Goal: Transaction & Acquisition: Purchase product/service

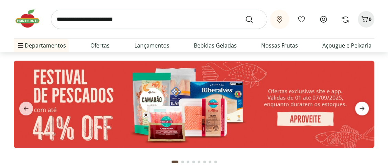
click at [361, 105] on icon "next" at bounding box center [362, 108] width 8 height 8
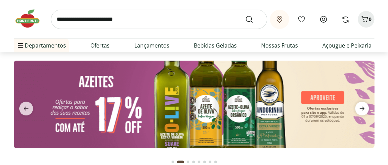
click at [361, 107] on icon "next" at bounding box center [362, 108] width 8 height 8
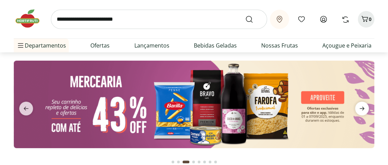
click at [361, 107] on icon "next" at bounding box center [362, 108] width 8 height 8
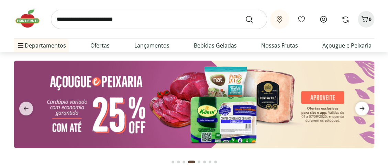
click at [361, 107] on icon "next" at bounding box center [362, 108] width 8 height 8
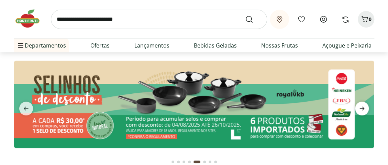
click at [361, 107] on icon "next" at bounding box center [362, 108] width 8 height 8
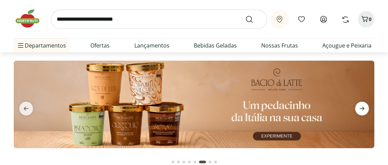
click at [359, 107] on icon "next" at bounding box center [362, 108] width 8 height 8
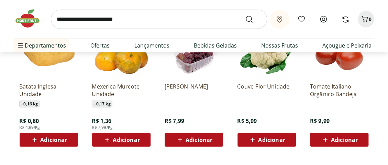
scroll to position [585, 0]
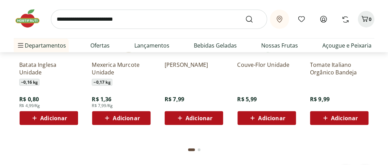
click at [200, 148] on div "Go to page 2 from fs-carousel" at bounding box center [199, 149] width 3 height 3
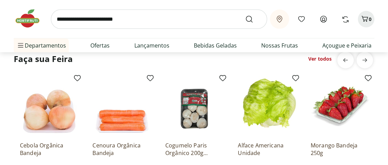
scroll to position [481, 0]
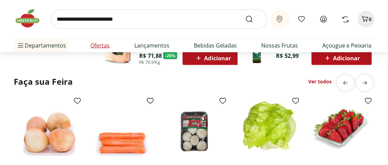
click at [96, 44] on link "Ofertas" at bounding box center [99, 45] width 19 height 8
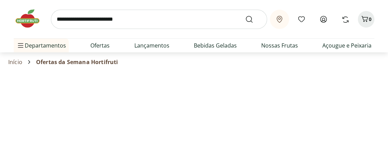
select select "**********"
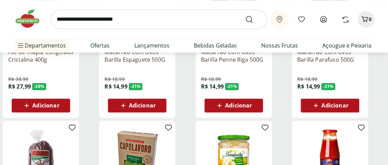
scroll to position [275, 0]
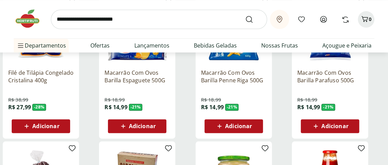
click at [78, 19] on input "search" at bounding box center [159, 19] width 216 height 19
type input "**********"
click at [245, 15] on button "Submit Search" at bounding box center [253, 19] width 17 height 8
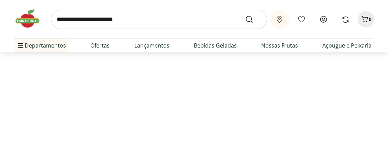
select select "**********"
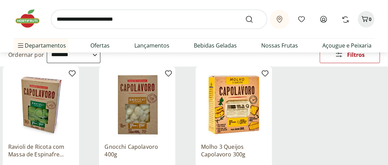
scroll to position [103, 0]
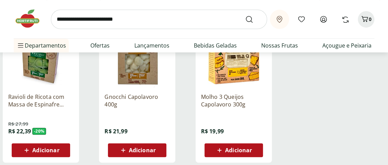
click at [35, 150] on span "Adicionar" at bounding box center [45, 150] width 27 height 6
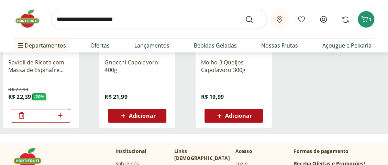
scroll to position [0, 0]
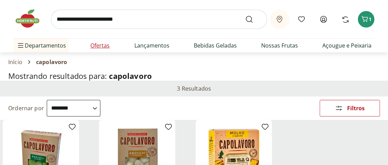
click at [99, 47] on link "Ofertas" at bounding box center [99, 45] width 19 height 8
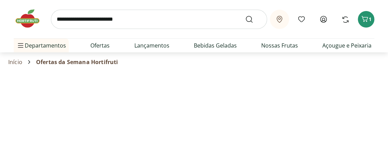
select select "**********"
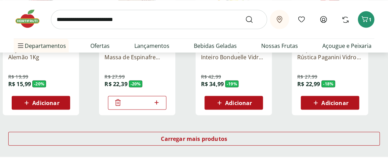
scroll to position [447, 0]
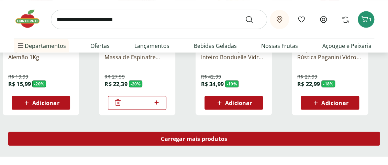
click at [181, 137] on span "Carregar mais produtos" at bounding box center [194, 138] width 66 height 6
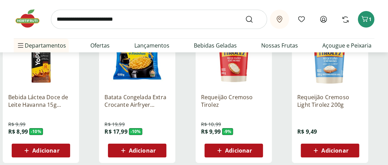
scroll to position [860, 0]
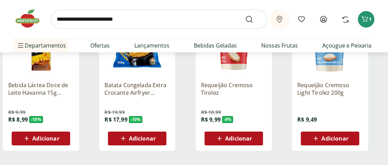
click at [229, 139] on span "Adicionar" at bounding box center [238, 138] width 27 height 6
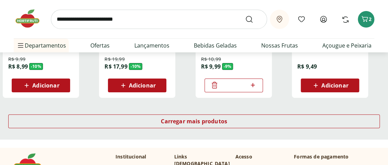
scroll to position [963, 0]
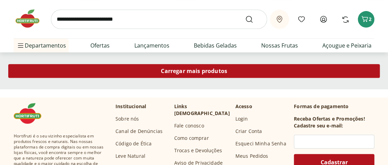
click at [183, 70] on span "Carregar mais produtos" at bounding box center [194, 71] width 66 height 6
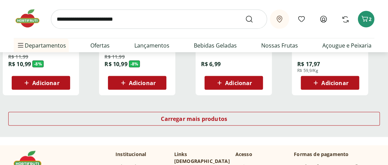
scroll to position [1376, 0]
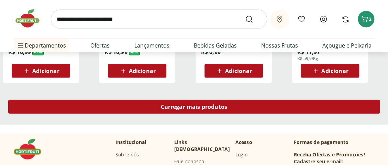
click at [183, 106] on span "Carregar mais produtos" at bounding box center [194, 107] width 66 height 6
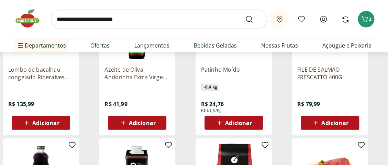
scroll to position [1479, 0]
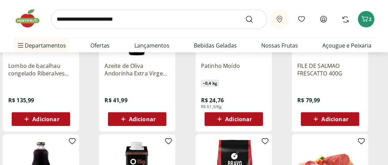
click at [34, 118] on span "Adicionar" at bounding box center [45, 119] width 27 height 6
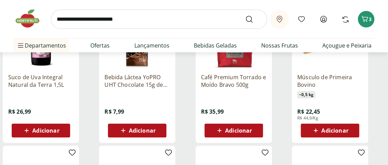
scroll to position [1616, 0]
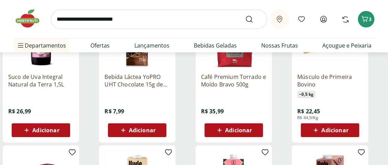
click at [332, 130] on span "Adicionar" at bounding box center [335, 130] width 27 height 6
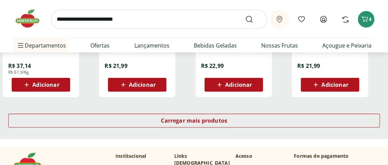
scroll to position [1823, 0]
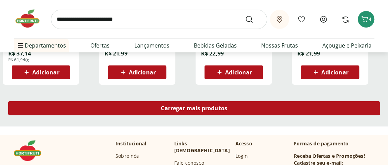
click at [184, 107] on span "Carregar mais produtos" at bounding box center [194, 108] width 66 height 6
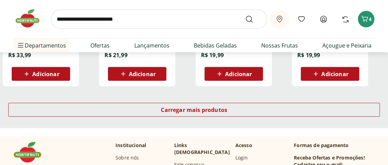
scroll to position [2270, 0]
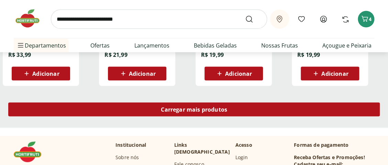
click at [182, 108] on span "Carregar mais produtos" at bounding box center [194, 110] width 66 height 6
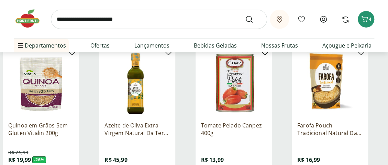
scroll to position [2613, 0]
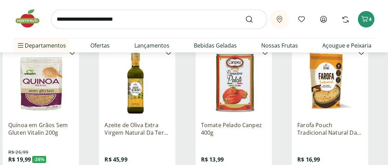
click at [96, 22] on input "search" at bounding box center [159, 19] width 216 height 19
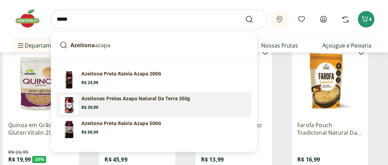
scroll to position [2648, 0]
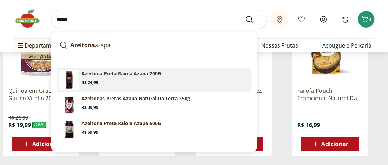
click at [112, 76] on p "Azeitona Preta Raiola Azapa 200G" at bounding box center [121, 73] width 80 height 7
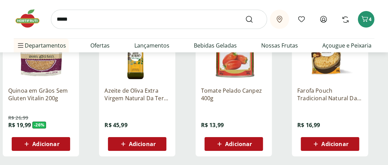
type input "**********"
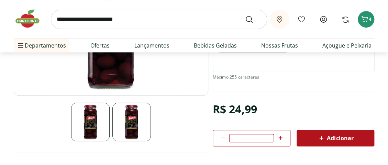
scroll to position [138, 0]
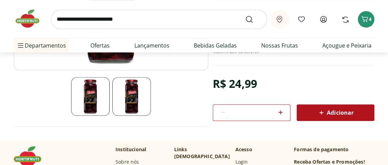
click at [327, 110] on span "Adicionar" at bounding box center [335, 112] width 36 height 8
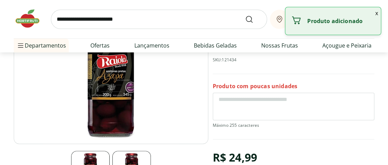
scroll to position [0, 0]
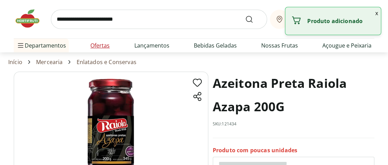
click at [98, 45] on link "Ofertas" at bounding box center [99, 45] width 19 height 8
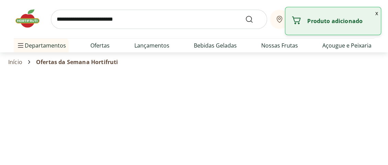
select select "**********"
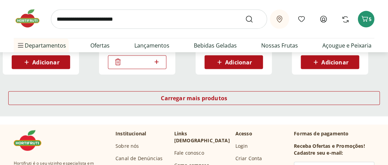
scroll to position [481, 0]
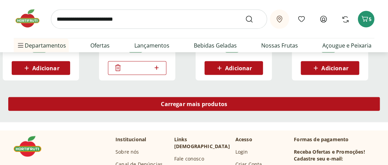
click at [186, 105] on span "Carregar mais produtos" at bounding box center [194, 104] width 66 height 6
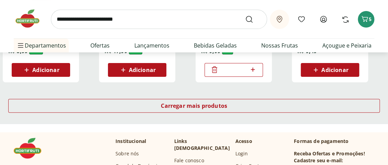
scroll to position [928, 0]
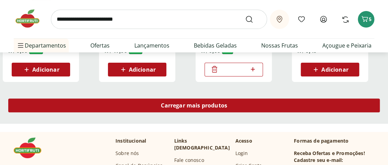
click at [185, 108] on span "Carregar mais produtos" at bounding box center [194, 105] width 66 height 6
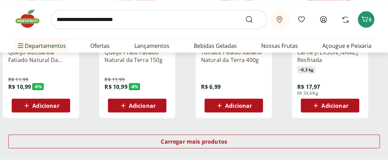
scroll to position [1341, 0]
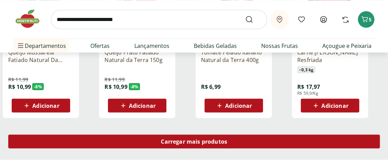
click at [183, 138] on span "Carregar mais produtos" at bounding box center [194, 141] width 66 height 6
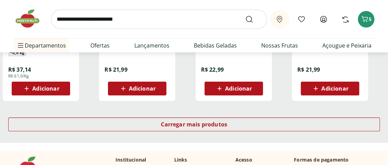
scroll to position [1823, 0]
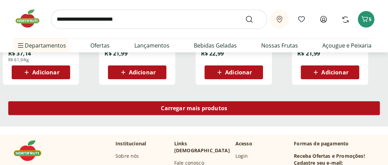
click at [187, 107] on span "Carregar mais produtos" at bounding box center [194, 108] width 66 height 6
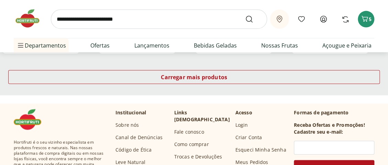
scroll to position [2304, 0]
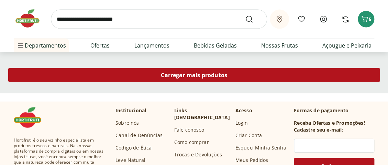
click at [189, 78] on div "Carregar mais produtos" at bounding box center [194, 75] width 372 height 14
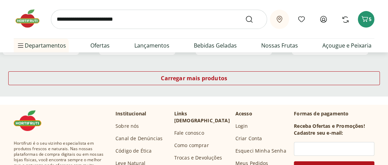
scroll to position [2751, 0]
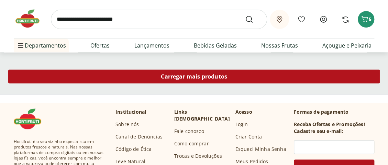
click at [186, 77] on span "Carregar mais produtos" at bounding box center [194, 77] width 66 height 6
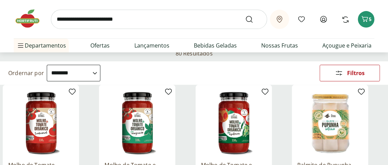
scroll to position [0, 0]
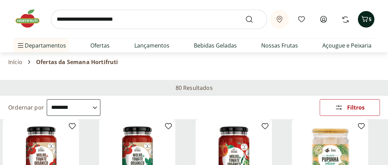
click at [365, 19] on icon "Carrinho" at bounding box center [365, 19] width 8 height 8
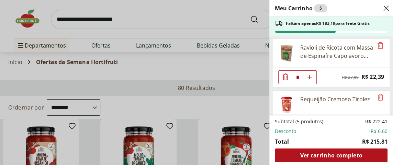
click at [138, 24] on div "Meu Carrinho 5 Faltam apenas R$ 183,19 para Frete Grátis Ravioli de Ricota com …" at bounding box center [196, 82] width 393 height 165
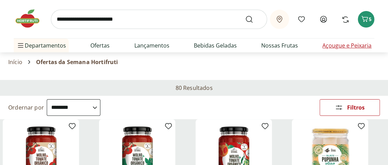
click at [340, 45] on link "Açougue e Peixaria" at bounding box center [347, 45] width 49 height 8
select select "**********"
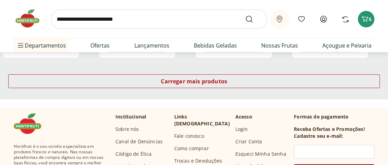
scroll to position [516, 0]
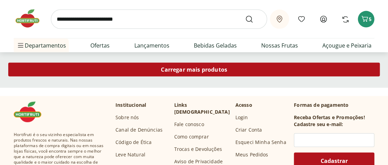
click at [184, 70] on span "Carregar mais produtos" at bounding box center [194, 70] width 66 height 6
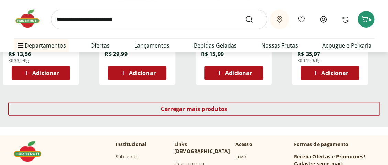
scroll to position [928, 0]
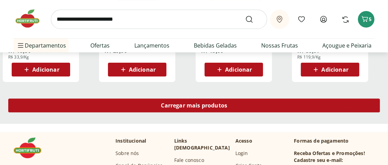
click at [182, 105] on span "Carregar mais produtos" at bounding box center [194, 105] width 66 height 6
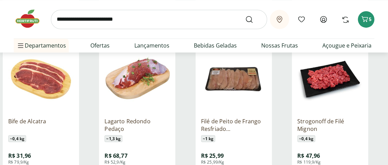
scroll to position [1307, 0]
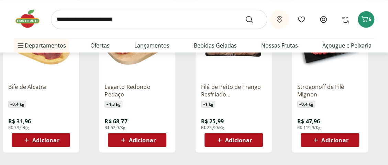
click at [140, 140] on span "Adicionar" at bounding box center [142, 140] width 27 height 6
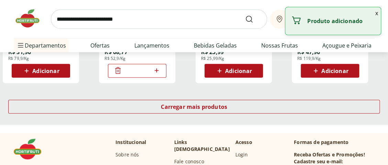
scroll to position [1410, 0]
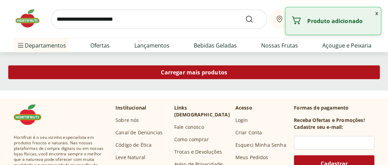
click at [186, 73] on span "Carregar mais produtos" at bounding box center [194, 72] width 66 height 6
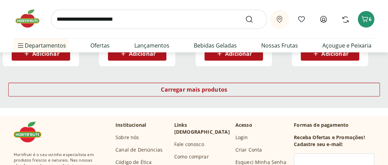
scroll to position [1857, 0]
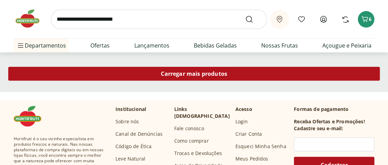
click at [184, 72] on span "Carregar mais produtos" at bounding box center [194, 74] width 66 height 6
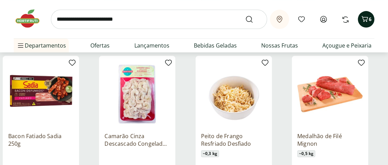
click at [369, 21] on span "6" at bounding box center [370, 19] width 3 height 7
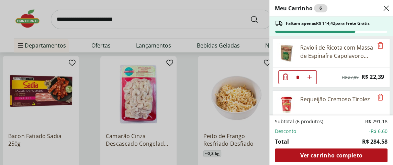
click at [183, 21] on div "Meu Carrinho 6 Faltam apenas R$ 114,42 para Frete Grátis Ravioli de Ricota com …" at bounding box center [196, 82] width 393 height 165
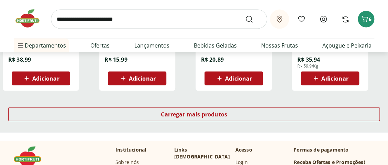
scroll to position [2270, 0]
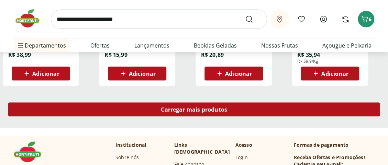
click at [186, 110] on span "Carregar mais produtos" at bounding box center [194, 110] width 66 height 6
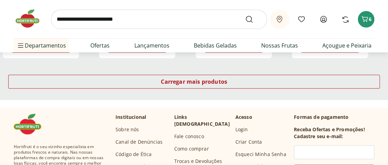
scroll to position [2751, 0]
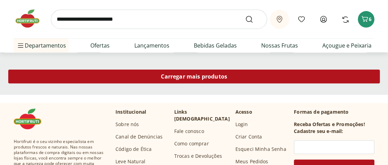
click at [187, 76] on span "Carregar mais produtos" at bounding box center [194, 77] width 66 height 6
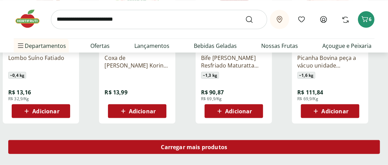
scroll to position [3164, 0]
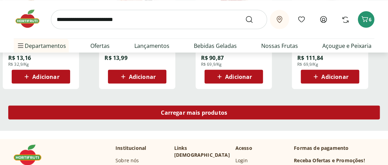
click at [186, 113] on span "Carregar mais produtos" at bounding box center [194, 112] width 66 height 6
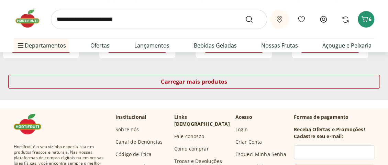
scroll to position [3645, 0]
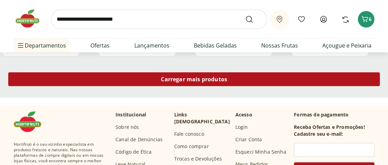
click at [185, 79] on span "Carregar mais produtos" at bounding box center [194, 79] width 66 height 6
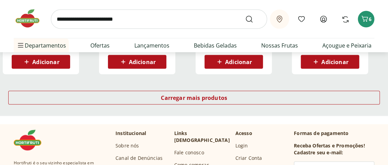
scroll to position [4092, 0]
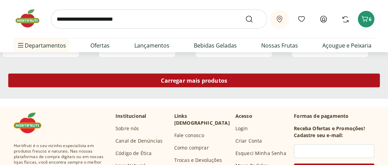
click at [186, 78] on span "Carregar mais produtos" at bounding box center [194, 81] width 66 height 6
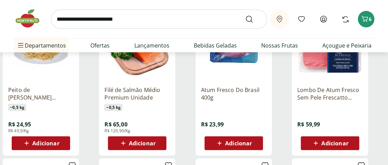
scroll to position [4161, 0]
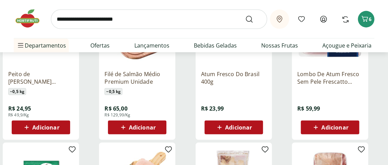
click at [229, 125] on span "Adicionar" at bounding box center [238, 127] width 27 height 6
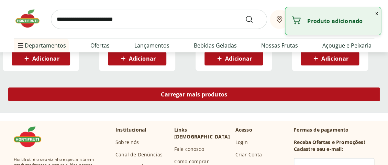
scroll to position [4539, 0]
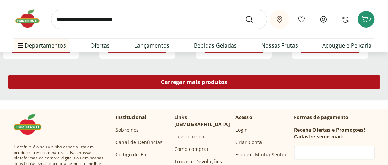
click at [182, 81] on span "Carregar mais produtos" at bounding box center [194, 82] width 66 height 6
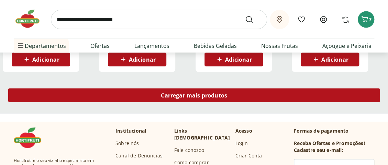
scroll to position [4986, 0]
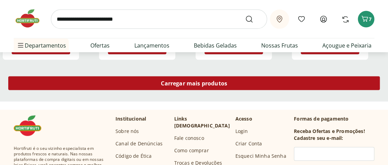
click at [182, 81] on span "Carregar mais produtos" at bounding box center [194, 83] width 66 height 6
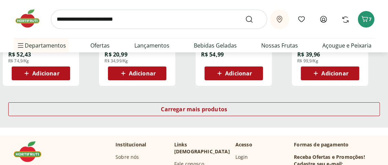
scroll to position [5399, 0]
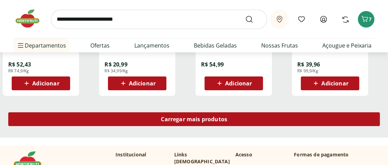
click at [189, 116] on span "Carregar mais produtos" at bounding box center [194, 119] width 66 height 6
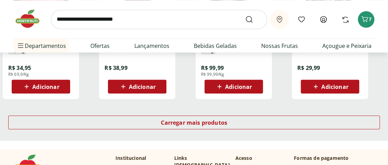
scroll to position [5880, 0]
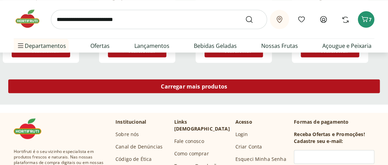
click at [185, 87] on span "Carregar mais produtos" at bounding box center [194, 86] width 66 height 6
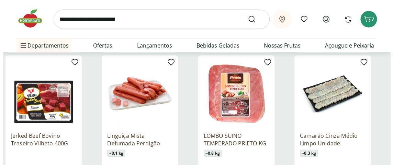
scroll to position [6052, 0]
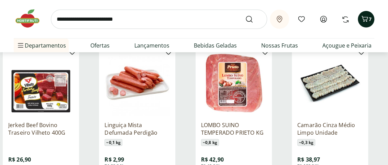
click at [364, 17] on icon "Carrinho" at bounding box center [365, 19] width 7 height 6
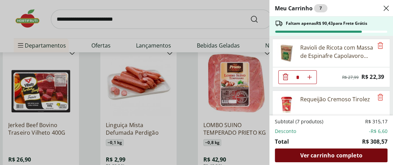
click at [324, 157] on span "Ver carrinho completo" at bounding box center [331, 155] width 62 height 6
